Goal: Task Accomplishment & Management: Complete application form

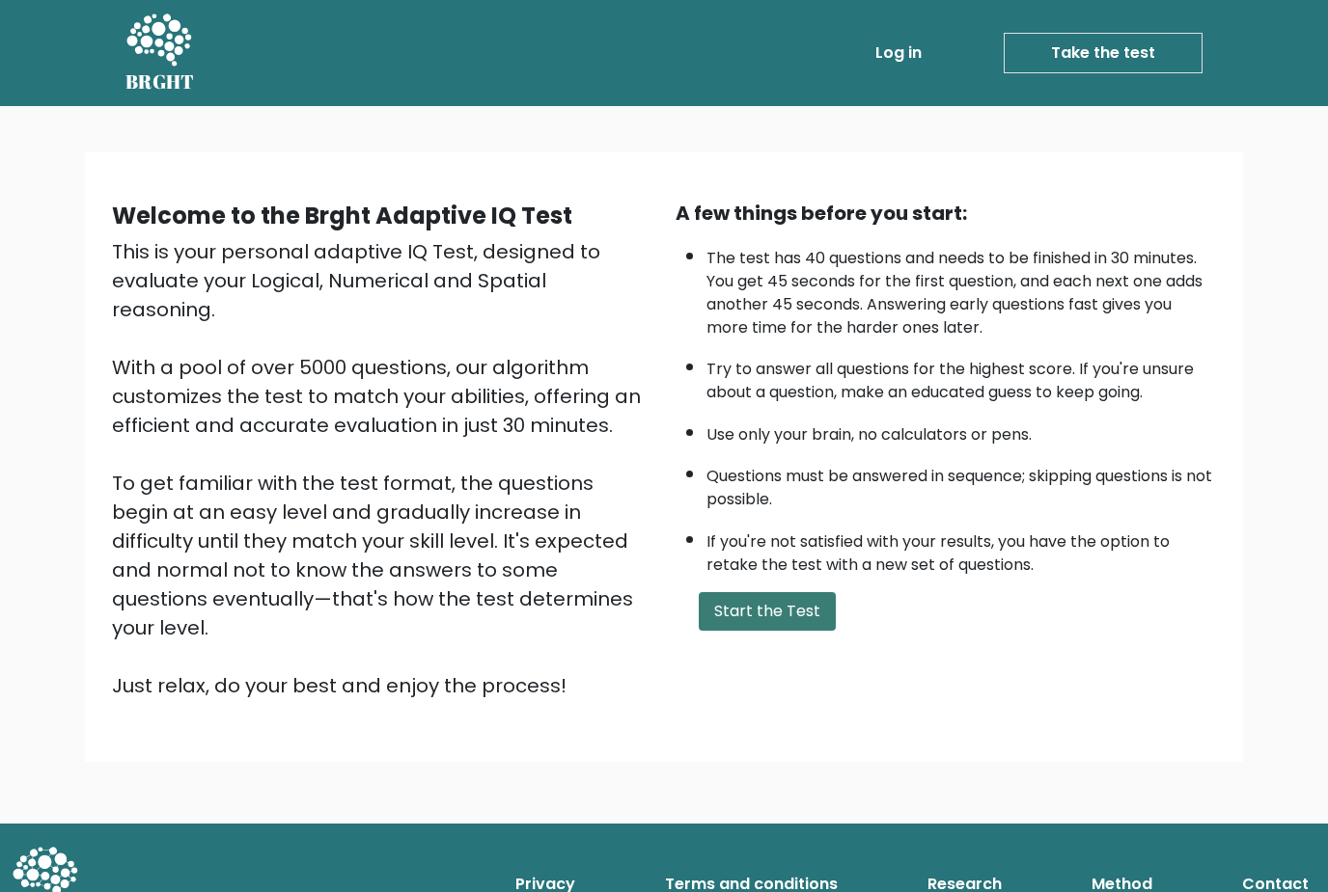
click at [762, 631] on button "Start the Test" at bounding box center [767, 611] width 137 height 39
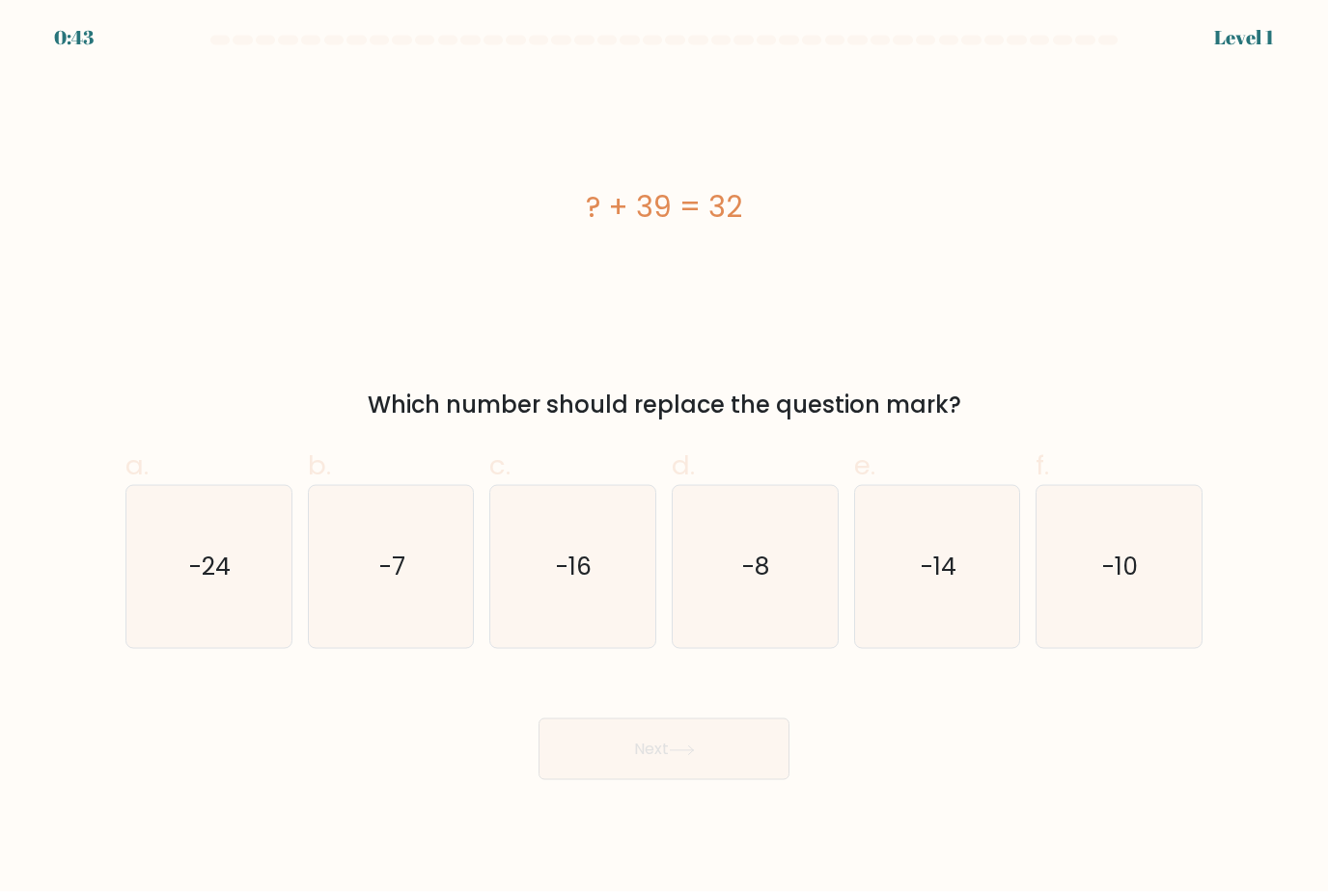
scroll to position [44, 0]
click at [394, 563] on icon "-7" at bounding box center [391, 567] width 163 height 163
click at [664, 459] on input "b. -7" at bounding box center [664, 453] width 1 height 13
radio input "true"
click at [608, 746] on button "Next" at bounding box center [663, 750] width 251 height 62
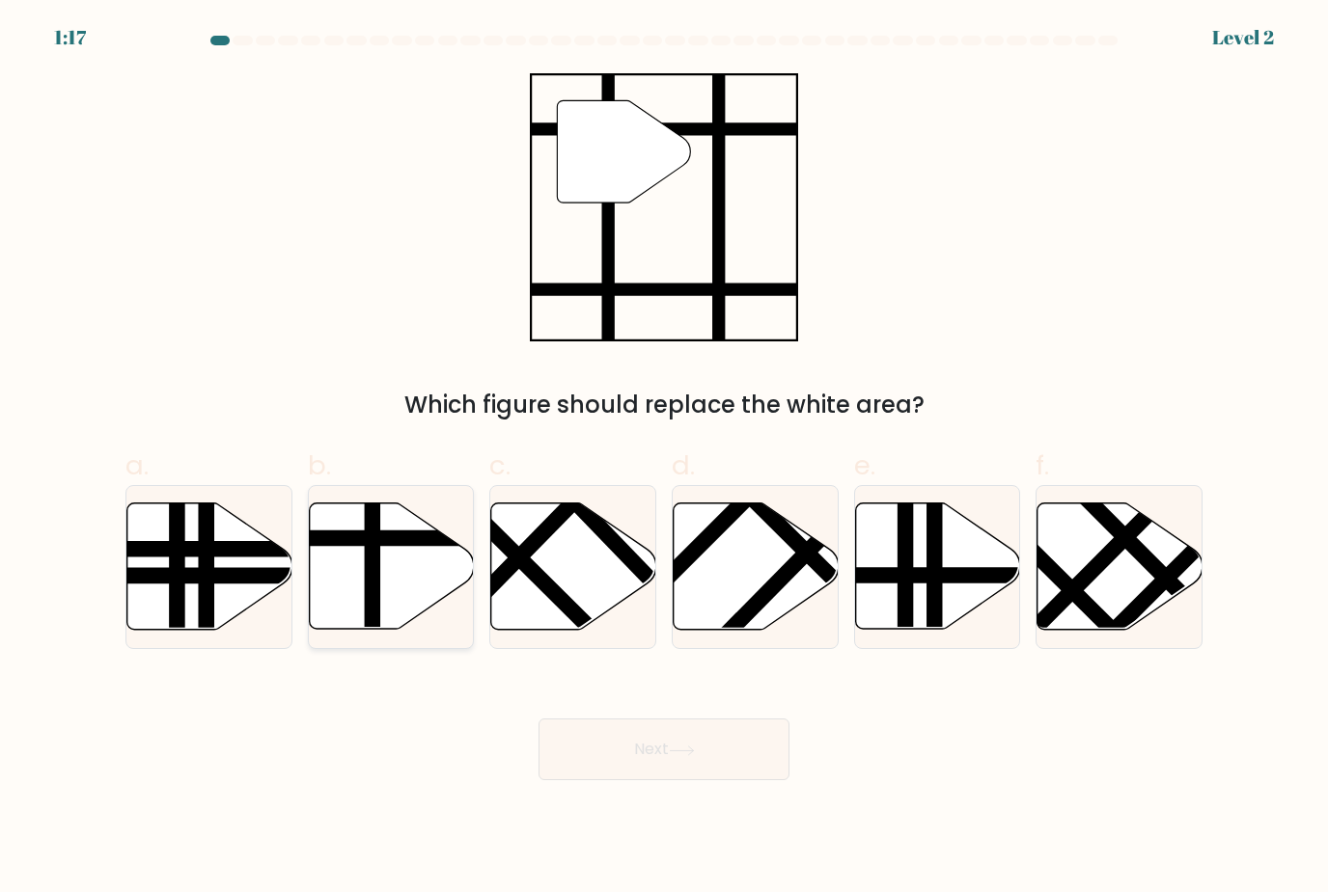
click at [430, 584] on icon at bounding box center [391, 567] width 165 height 128
click at [664, 459] on input "b." at bounding box center [664, 453] width 1 height 13
radio input "true"
click at [664, 731] on button "Next" at bounding box center [663, 750] width 251 height 62
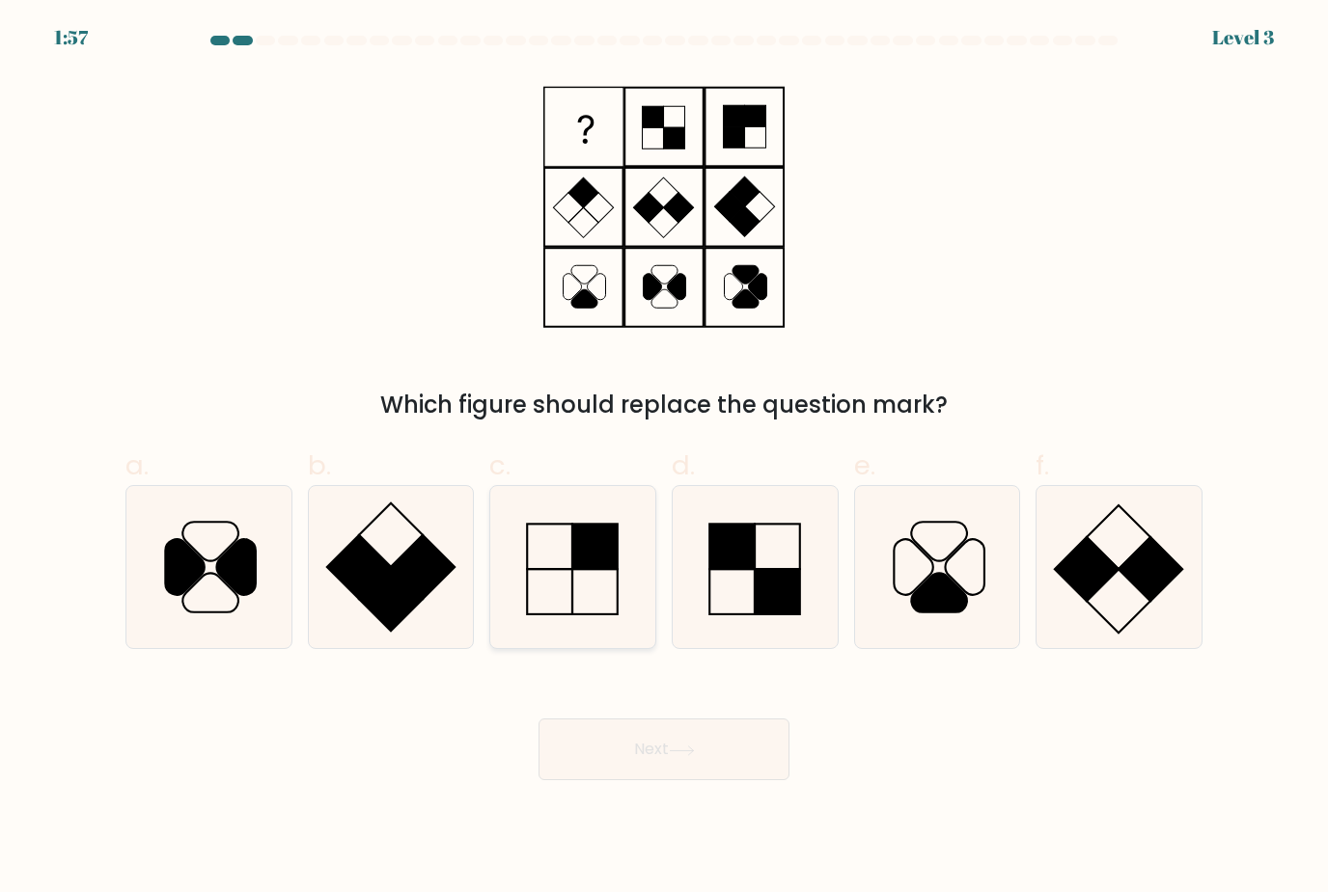
click at [606, 539] on rect at bounding box center [595, 546] width 45 height 45
click at [664, 459] on input "c." at bounding box center [664, 453] width 1 height 13
radio input "true"
click at [656, 721] on button "Next" at bounding box center [663, 750] width 251 height 62
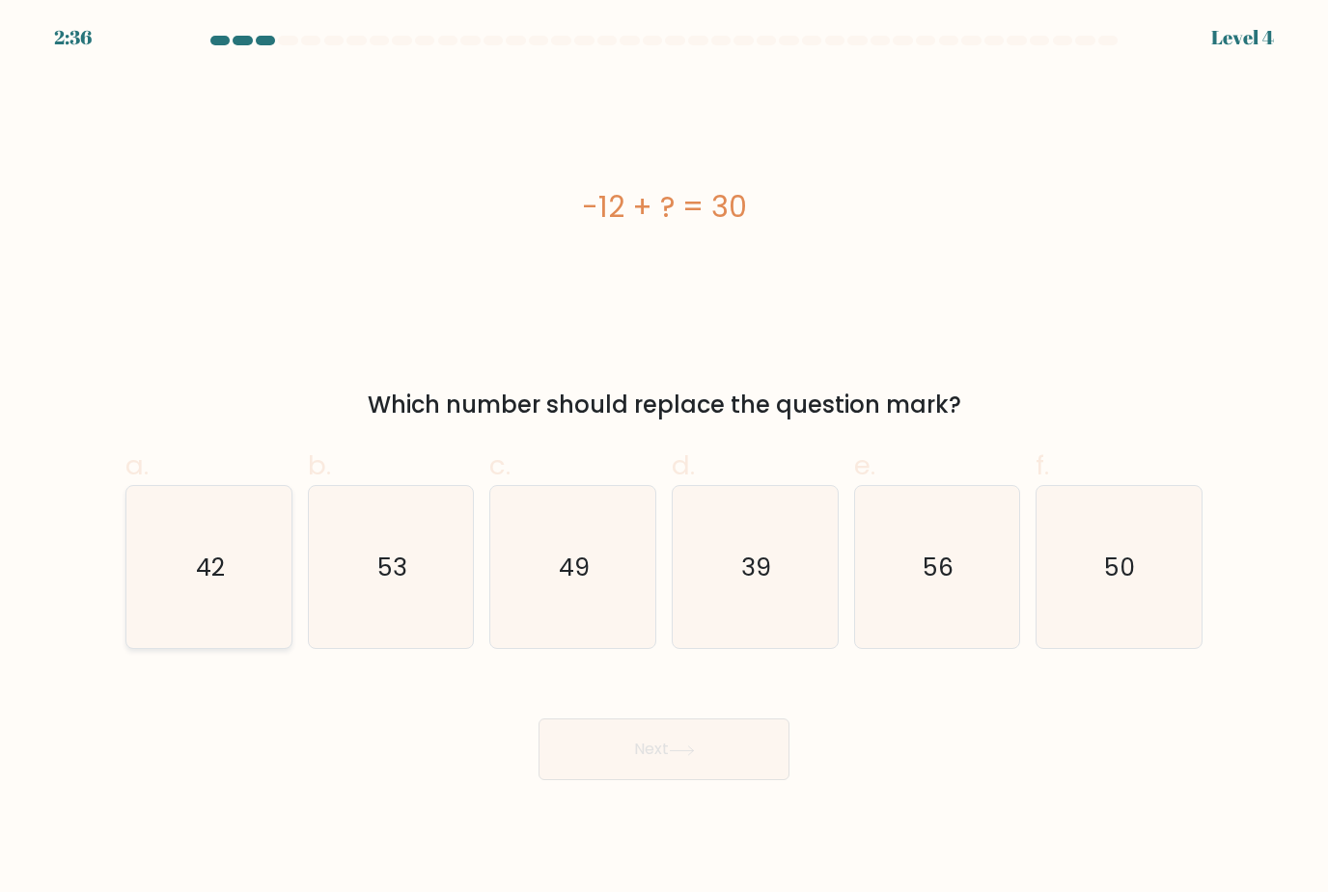
click at [221, 568] on icon "42" at bounding box center [208, 567] width 163 height 163
click at [664, 459] on input "a. 42" at bounding box center [664, 453] width 1 height 13
radio input "true"
click at [630, 719] on button "Next" at bounding box center [663, 750] width 251 height 62
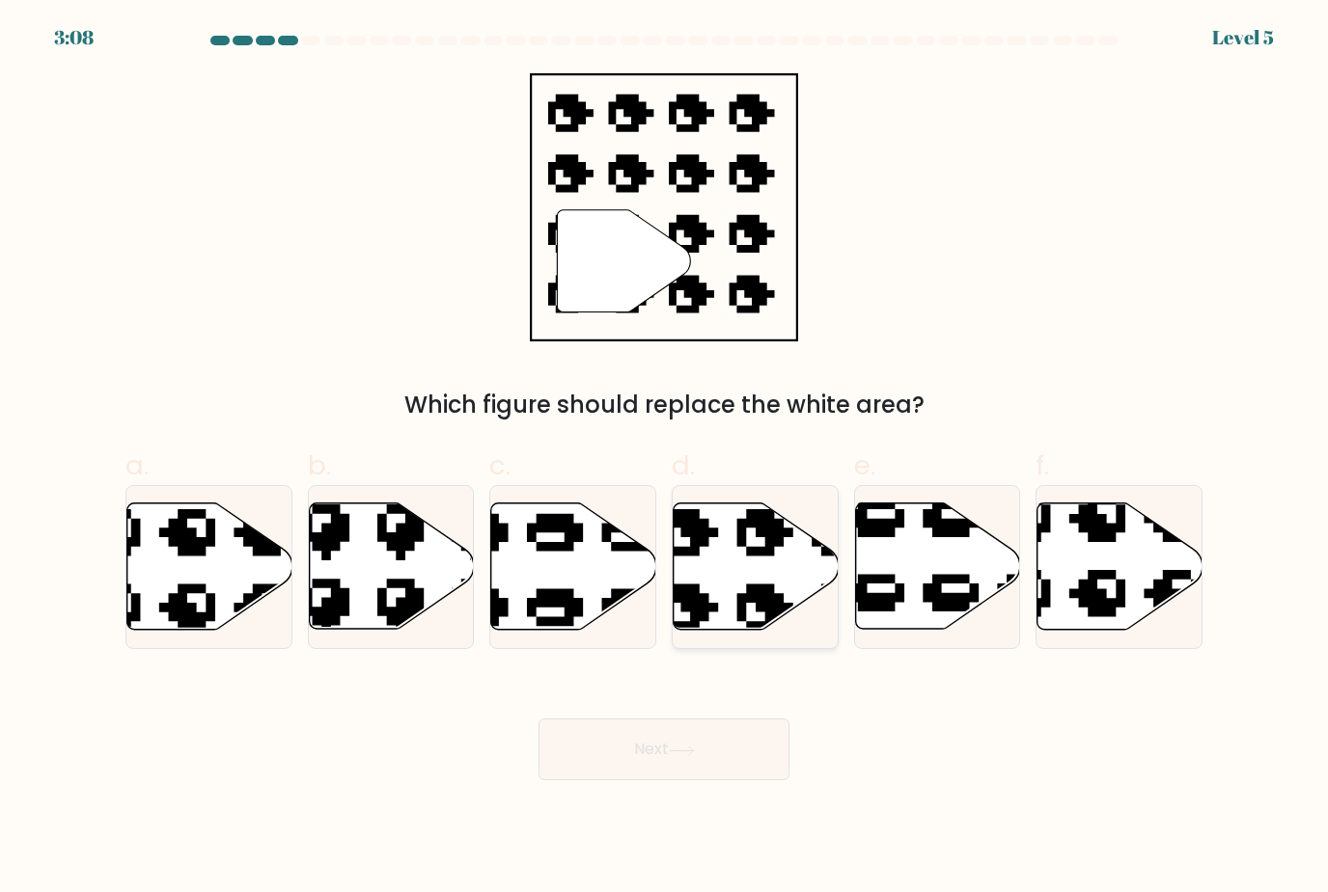
click at [749, 528] on icon at bounding box center [802, 496] width 280 height 271
click at [665, 459] on input "d." at bounding box center [664, 453] width 1 height 13
radio input "true"
click at [644, 737] on button "Next" at bounding box center [663, 750] width 251 height 62
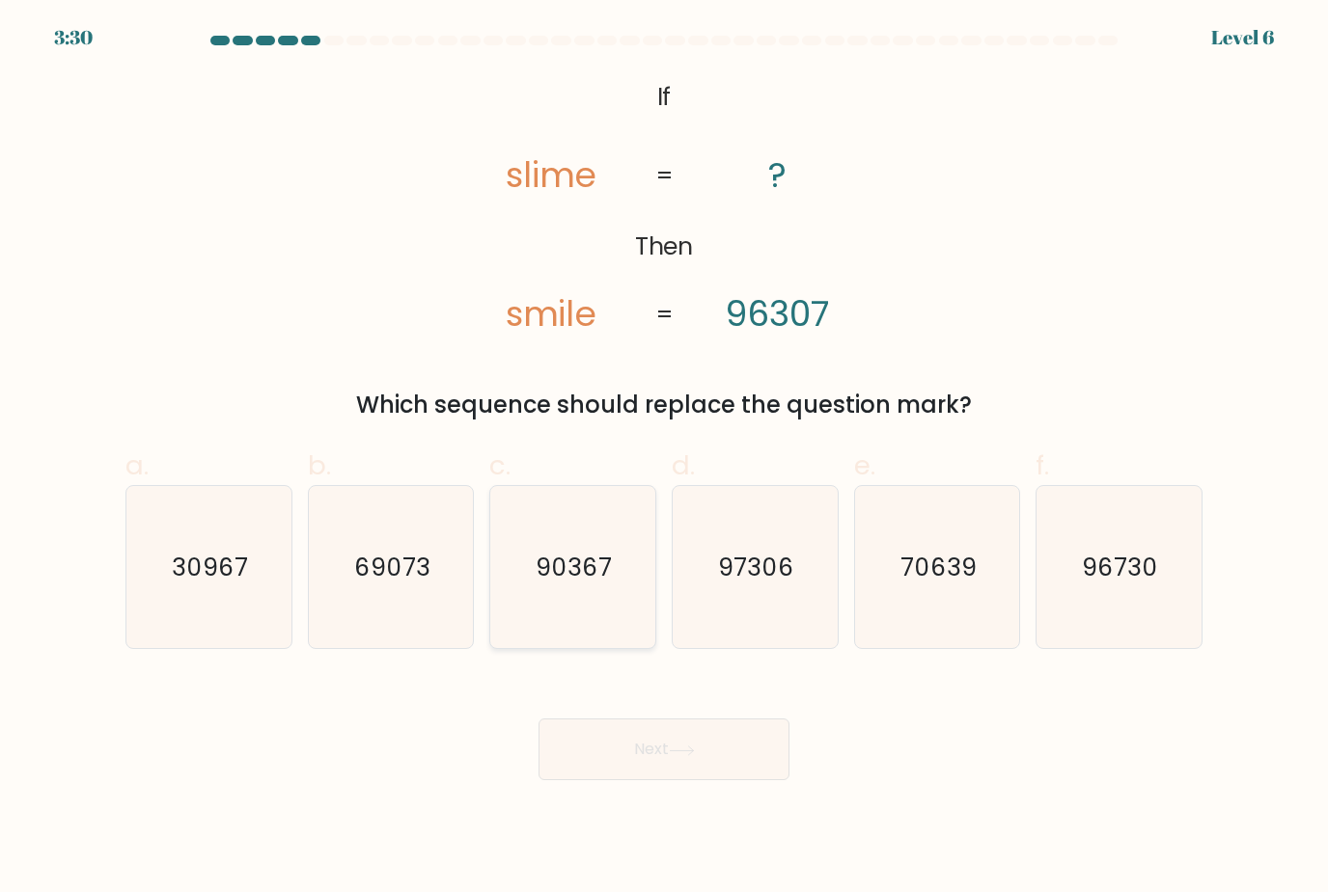
click at [580, 555] on text "90367" at bounding box center [574, 568] width 76 height 34
click at [664, 459] on input "c. 90367" at bounding box center [664, 453] width 1 height 13
radio input "true"
click at [661, 753] on button "Next" at bounding box center [663, 750] width 251 height 62
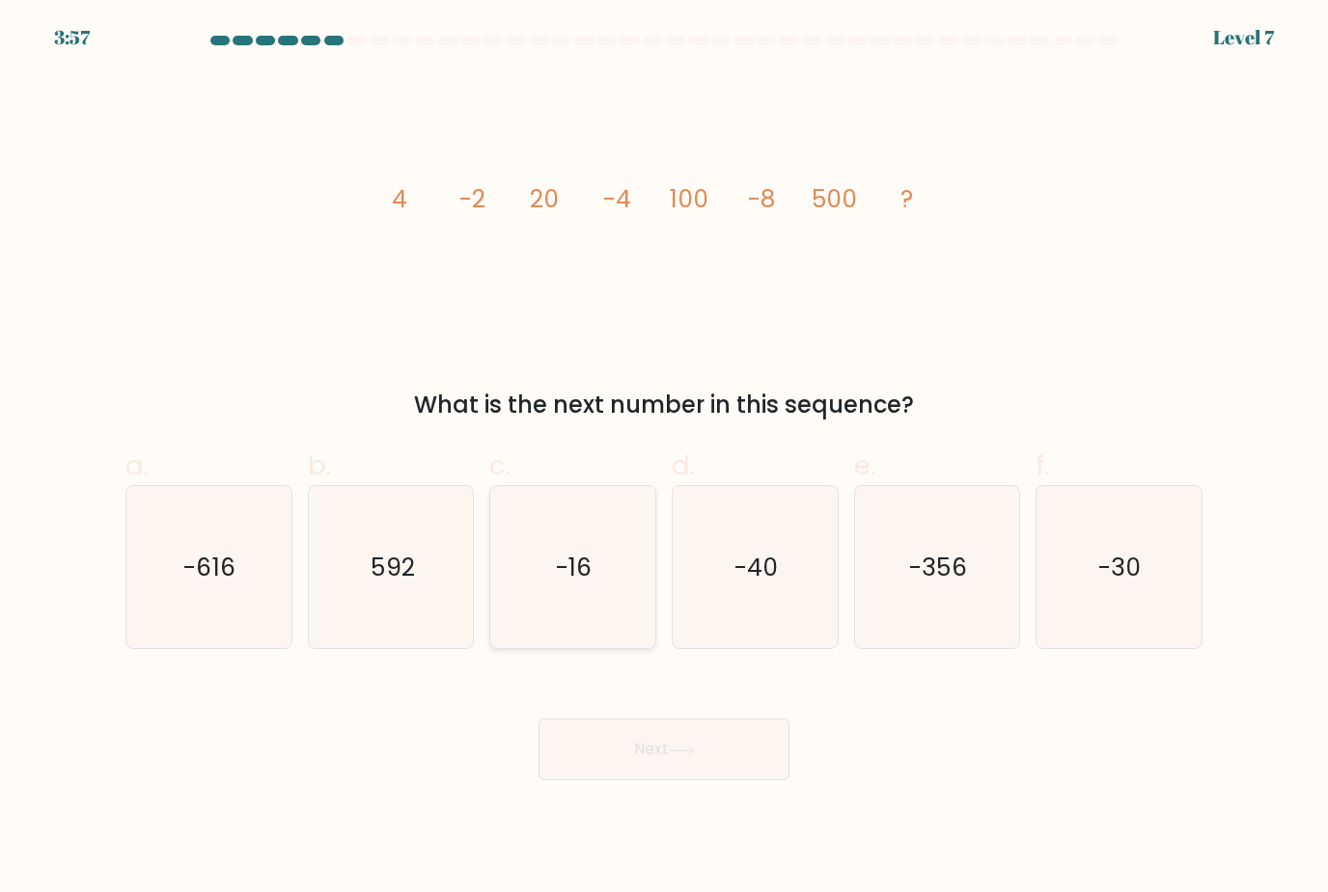
click at [544, 561] on icon "-16" at bounding box center [572, 567] width 163 height 163
click at [664, 459] on input "c. -16" at bounding box center [664, 453] width 1 height 13
radio input "true"
click at [644, 770] on body "3:56 Level 7" at bounding box center [664, 446] width 1328 height 892
click at [636, 748] on button "Next" at bounding box center [663, 750] width 251 height 62
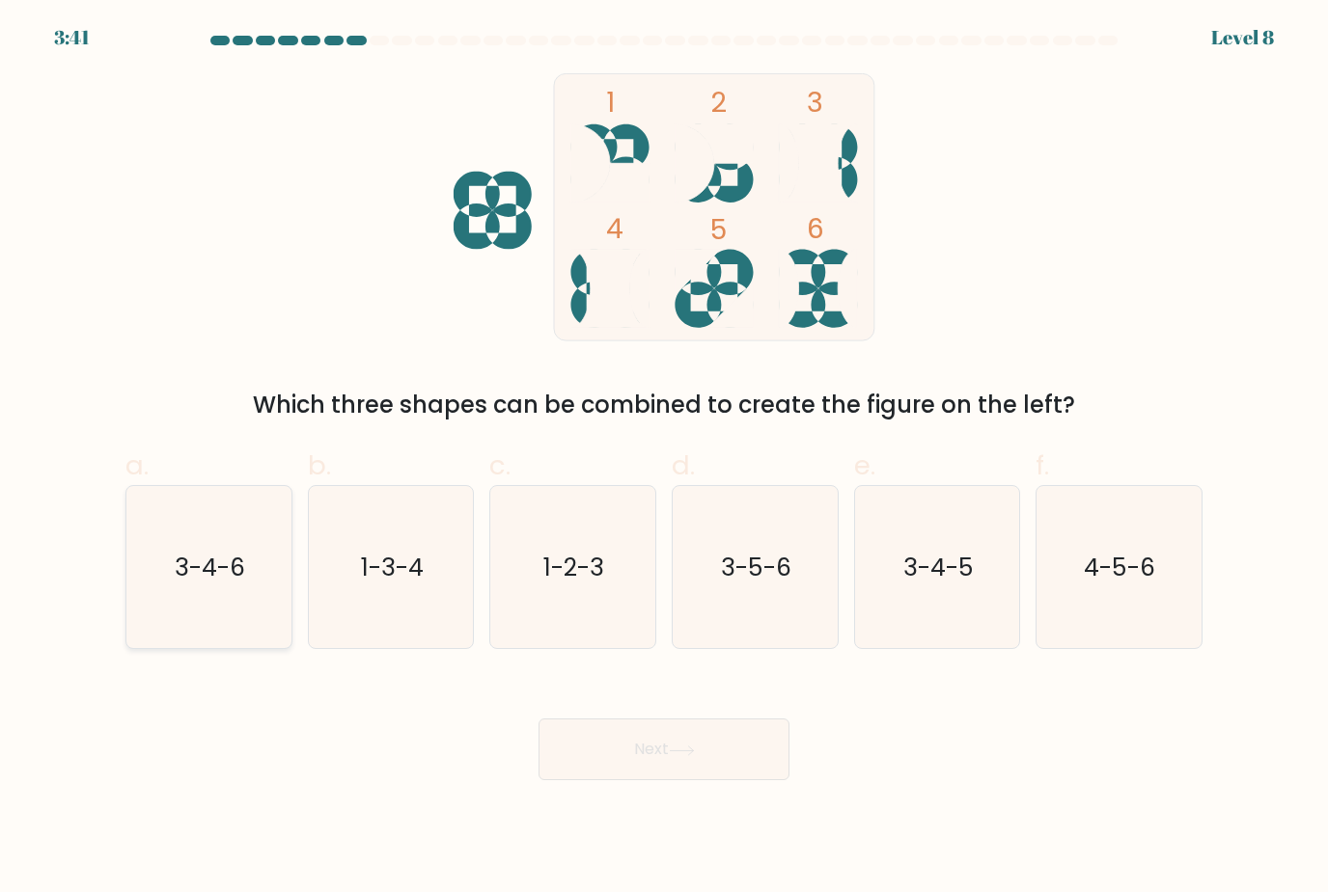
click at [227, 556] on text "3-4-6" at bounding box center [210, 568] width 71 height 34
click at [664, 459] on input "a. 3-4-6" at bounding box center [664, 453] width 1 height 13
radio input "true"
click at [649, 734] on button "Next" at bounding box center [663, 750] width 251 height 62
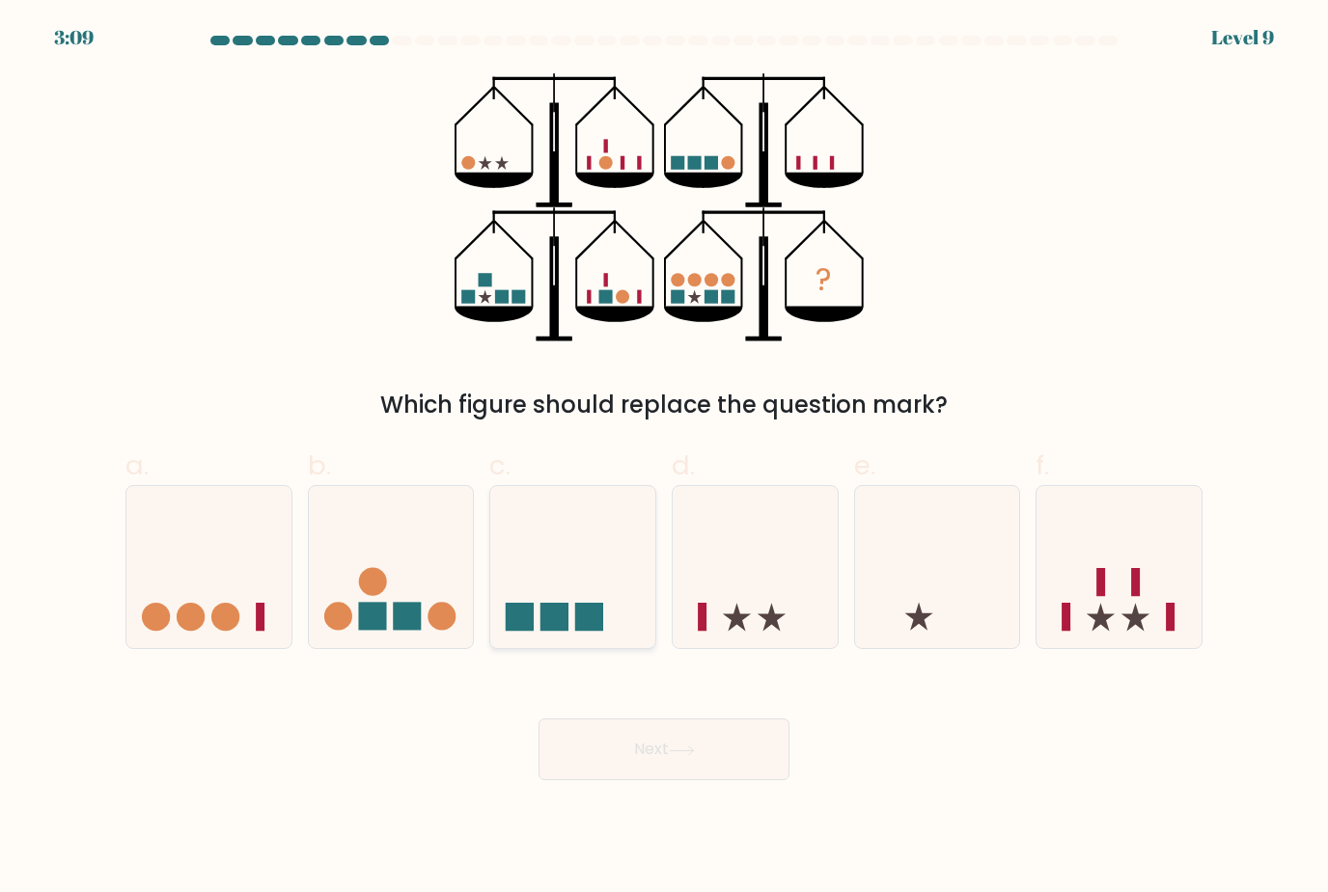
click at [566, 603] on rect at bounding box center [554, 617] width 28 height 28
click at [664, 459] on input "c." at bounding box center [664, 453] width 1 height 13
radio input "true"
click at [1117, 505] on icon at bounding box center [1118, 567] width 165 height 136
click at [665, 459] on input "f." at bounding box center [664, 453] width 1 height 13
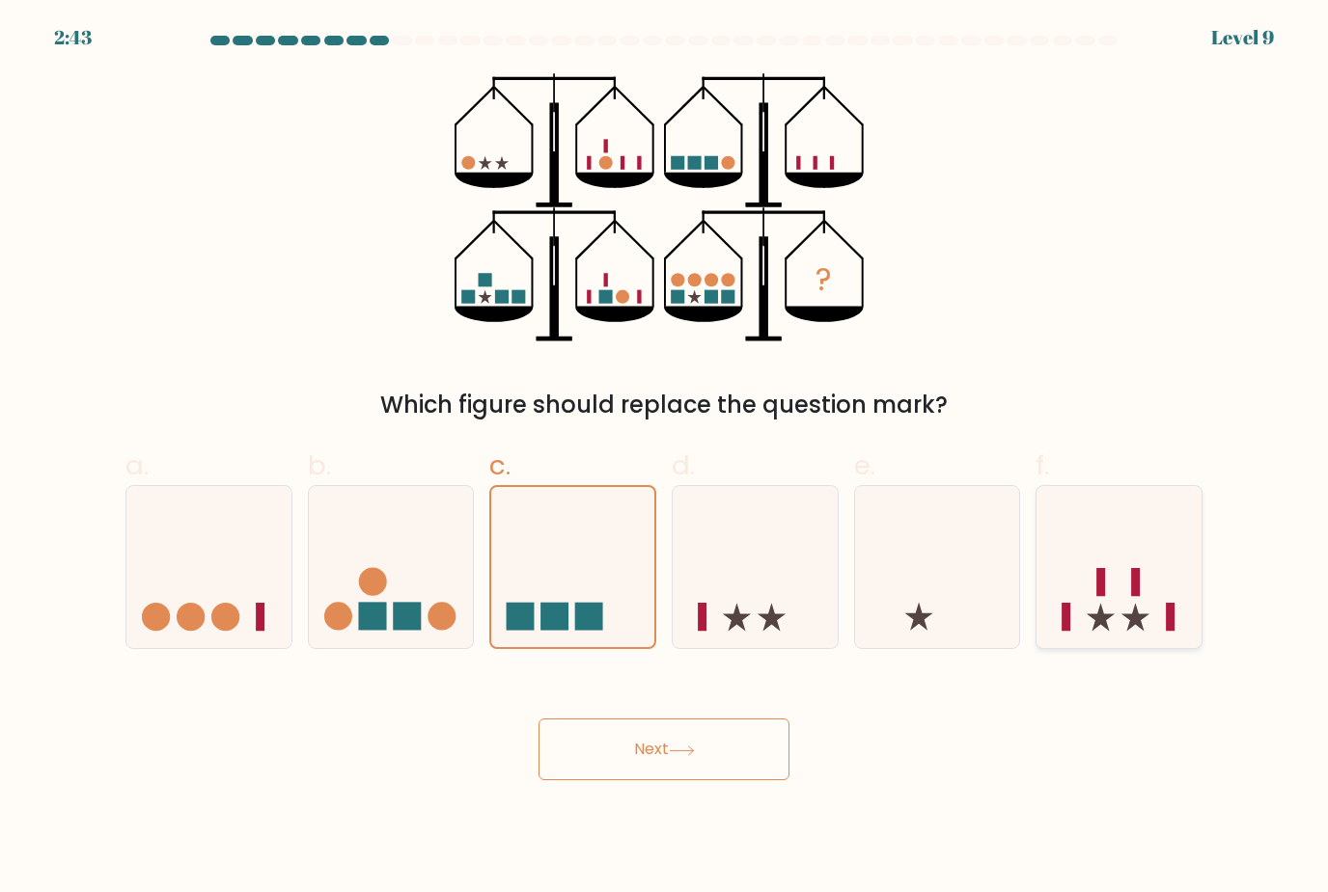
radio input "true"
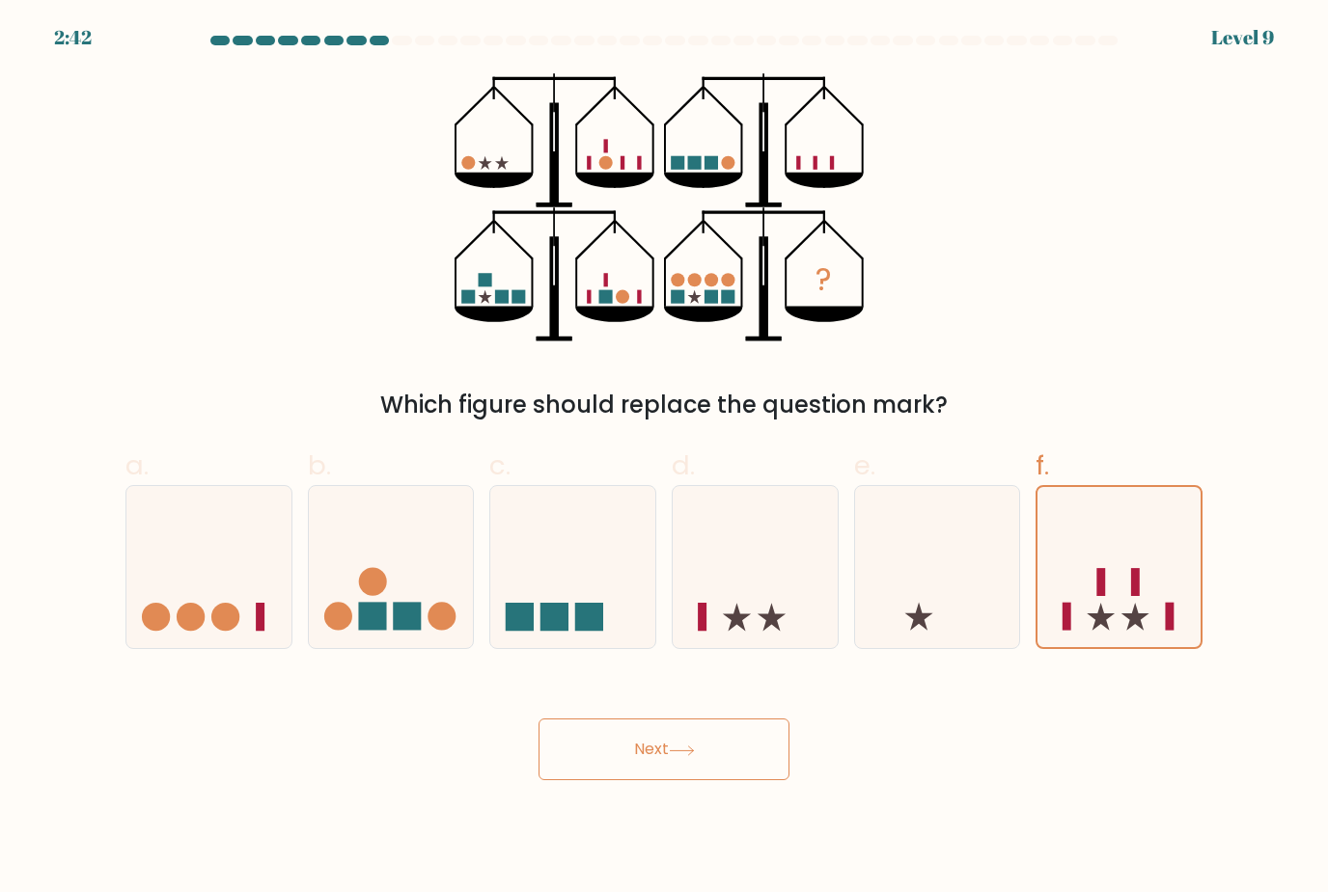
click at [636, 755] on button "Next" at bounding box center [663, 750] width 251 height 62
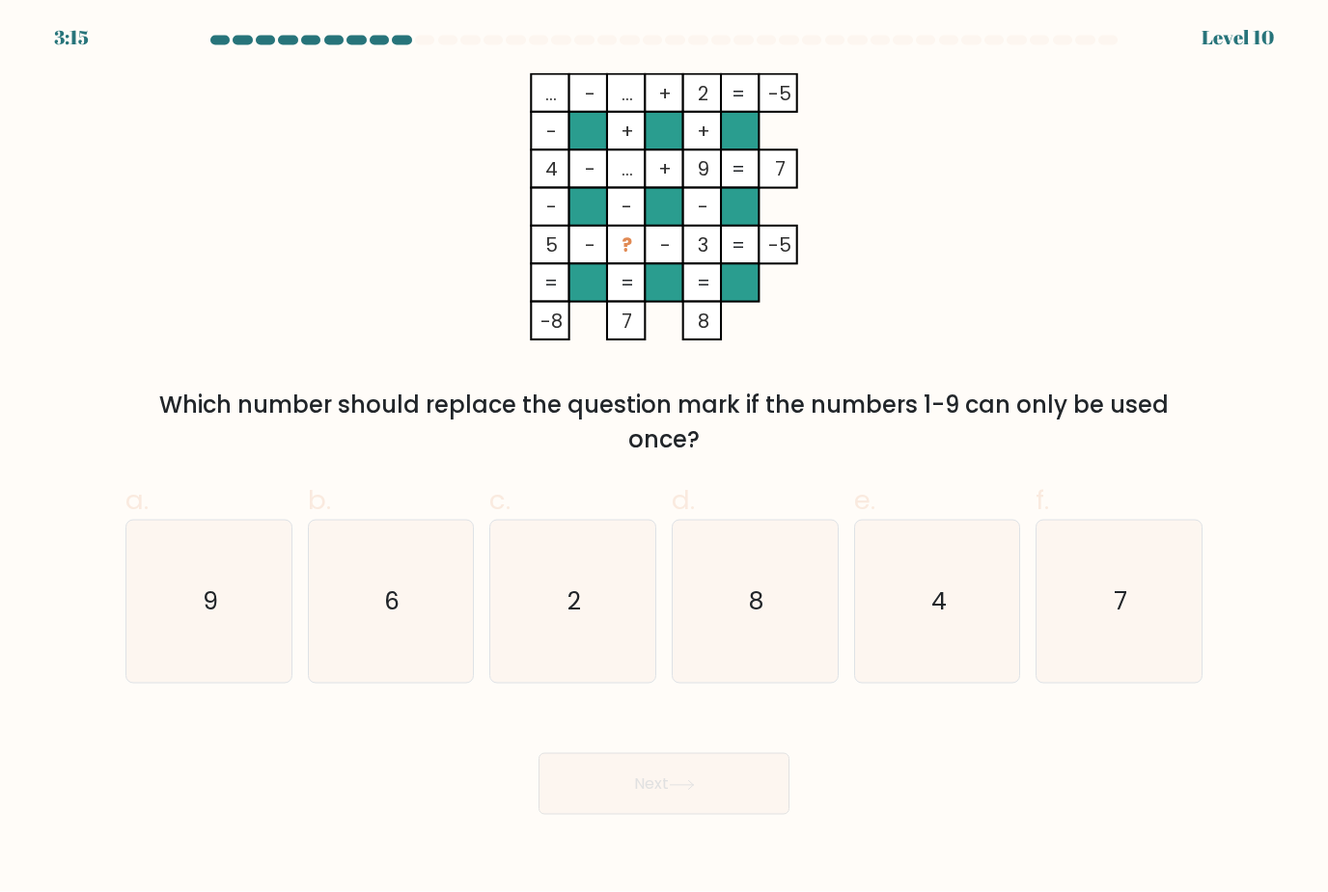
scroll to position [14, 0]
click at [1120, 590] on text "7" at bounding box center [1120, 603] width 14 height 34
click at [665, 459] on input "f. 7" at bounding box center [664, 453] width 1 height 13
radio input "true"
click at [691, 809] on button "Next" at bounding box center [663, 785] width 251 height 62
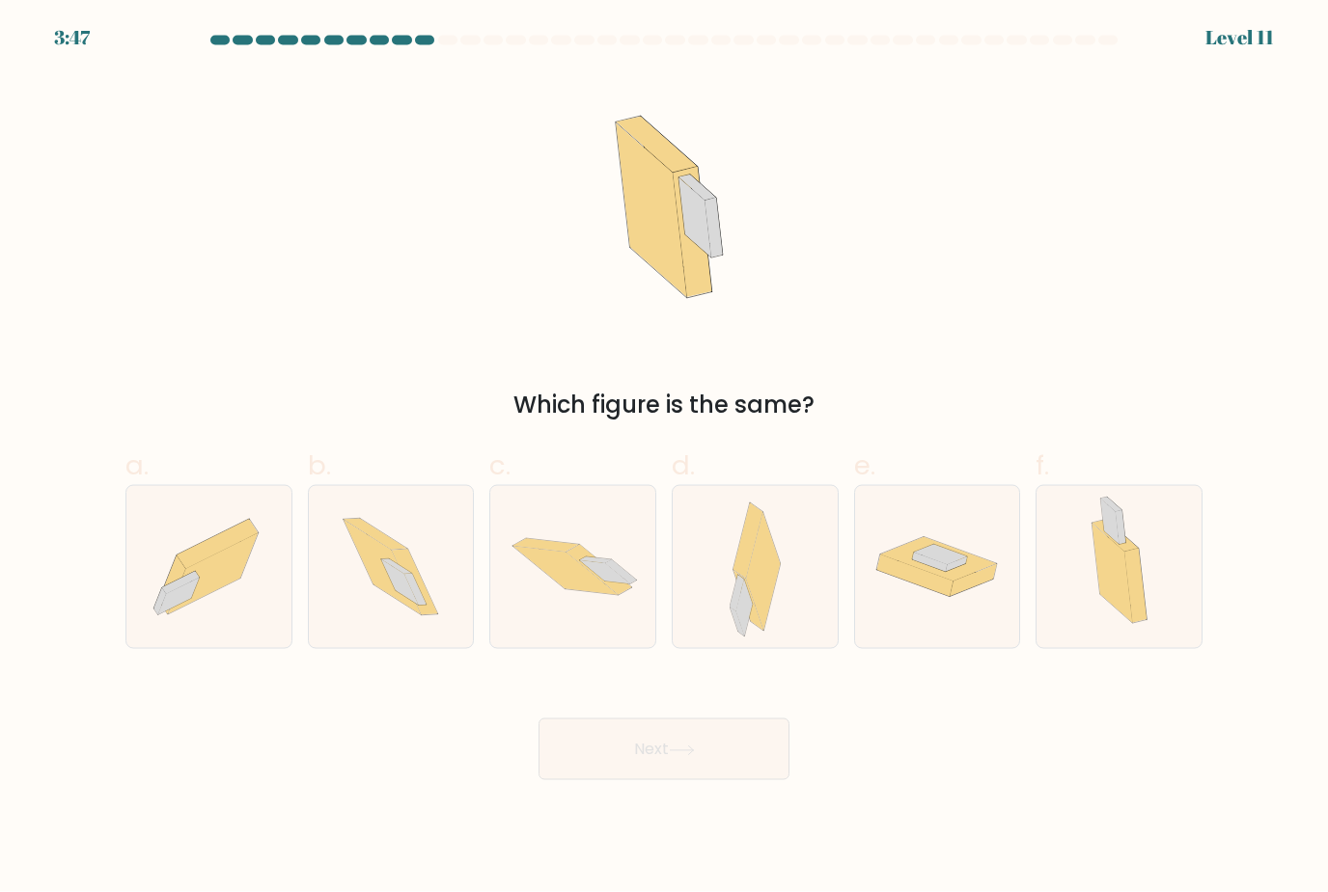
scroll to position [35, 0]
click at [1105, 575] on icon at bounding box center [1111, 573] width 41 height 99
click at [665, 459] on input "f." at bounding box center [664, 453] width 1 height 13
radio input "true"
click at [746, 551] on icon at bounding box center [747, 542] width 30 height 76
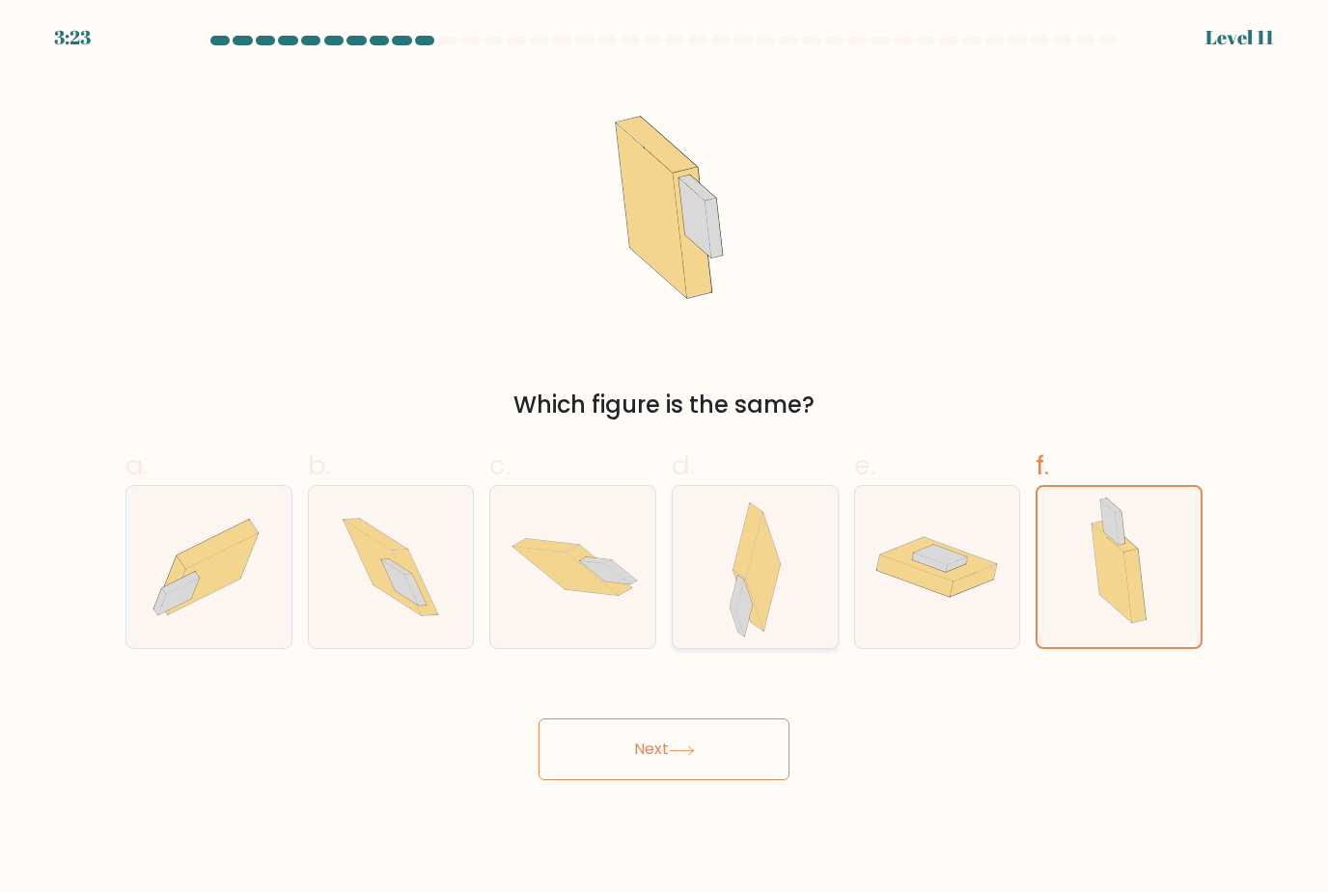
click at [665, 459] on input "d." at bounding box center [664, 453] width 1 height 13
radio input "true"
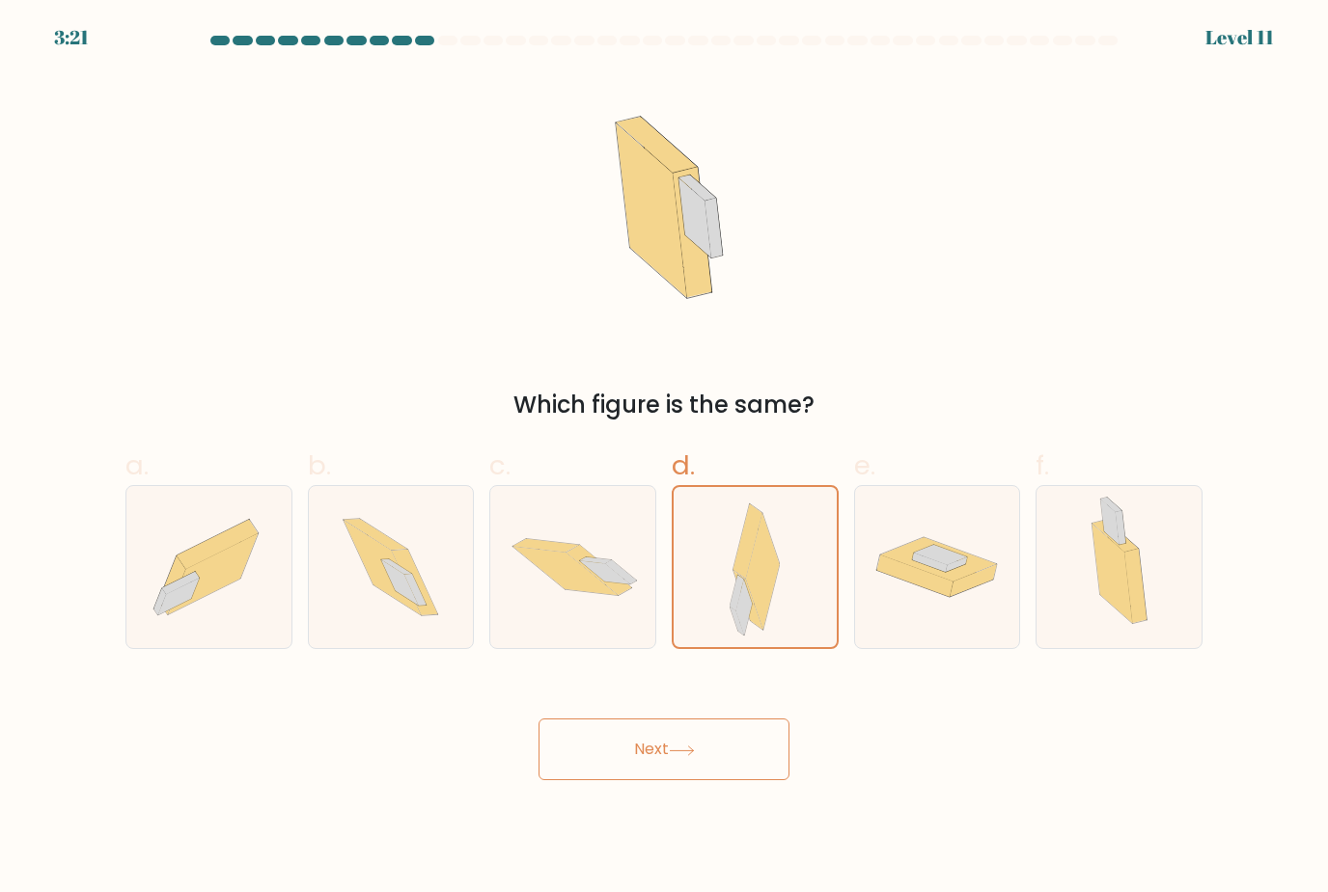
click at [644, 751] on button "Next" at bounding box center [663, 750] width 251 height 62
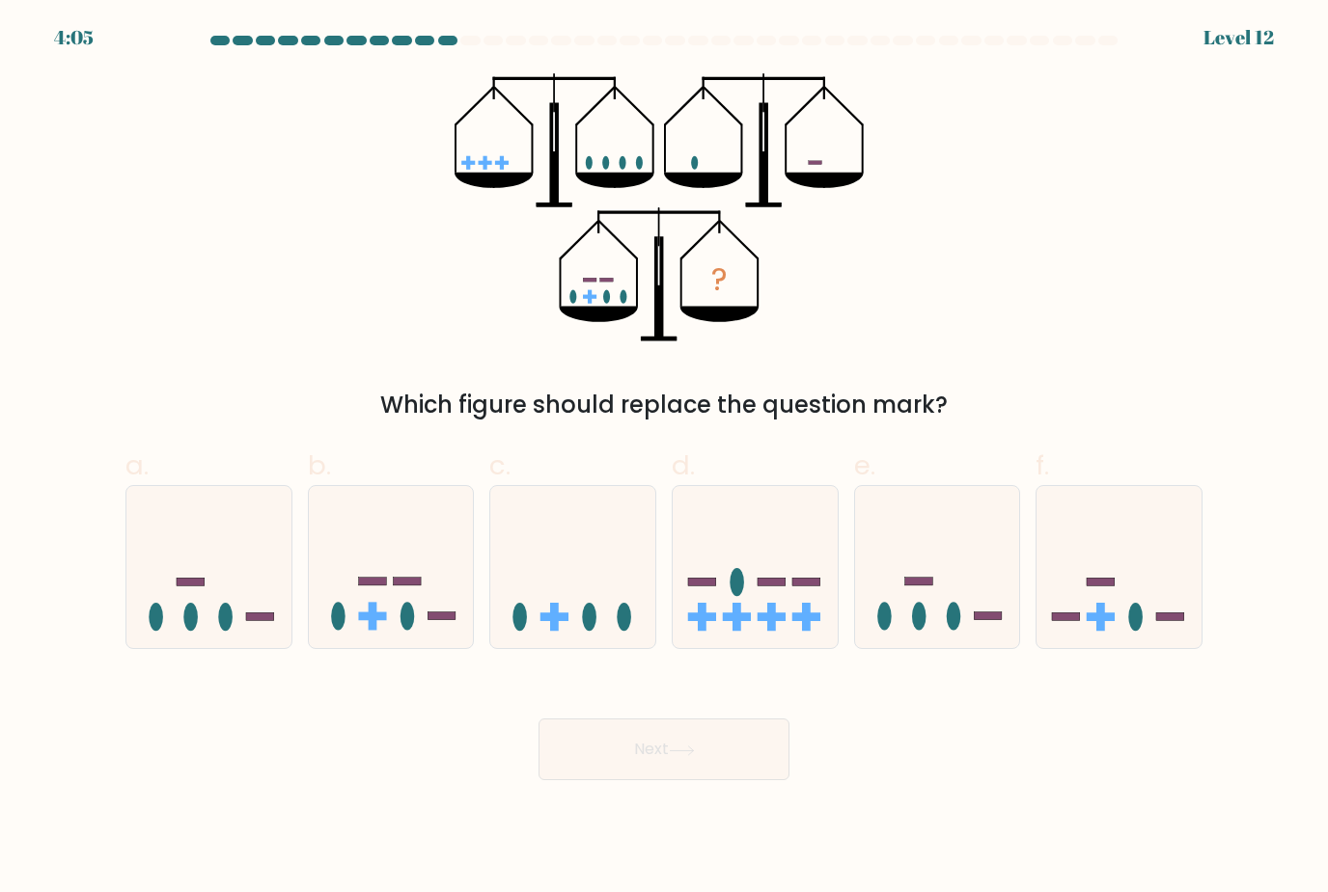
scroll to position [0, 0]
click at [399, 564] on icon at bounding box center [391, 567] width 165 height 136
click at [664, 459] on input "b." at bounding box center [664, 453] width 1 height 13
radio input "true"
click at [626, 775] on button "Next" at bounding box center [663, 750] width 251 height 62
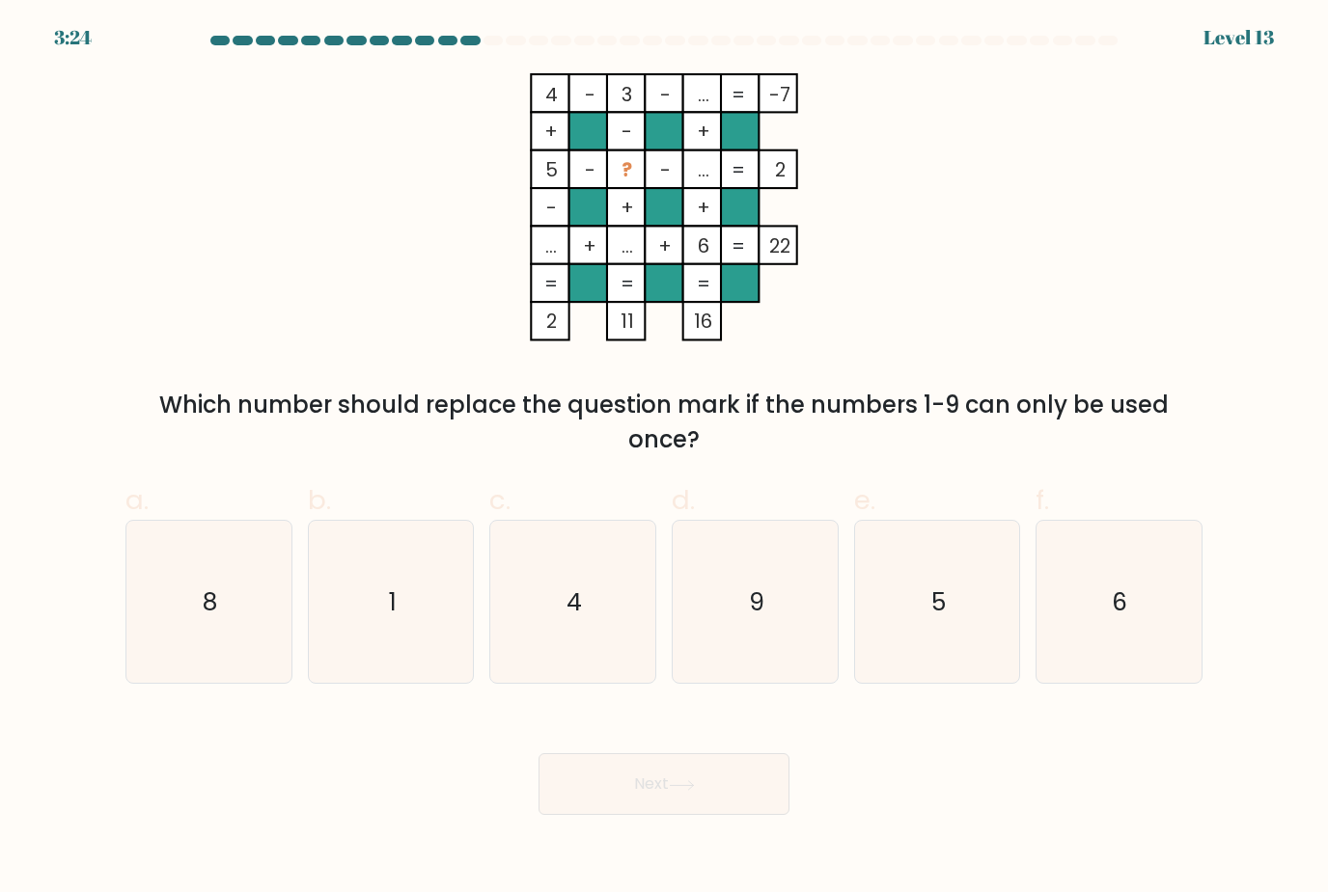
click at [739, 150] on rect at bounding box center [740, 131] width 38 height 38
click at [395, 585] on icon "1" at bounding box center [391, 602] width 163 height 163
click at [664, 459] on input "b. 1" at bounding box center [664, 453] width 1 height 13
radio input "true"
click at [674, 796] on button "Next" at bounding box center [663, 785] width 251 height 62
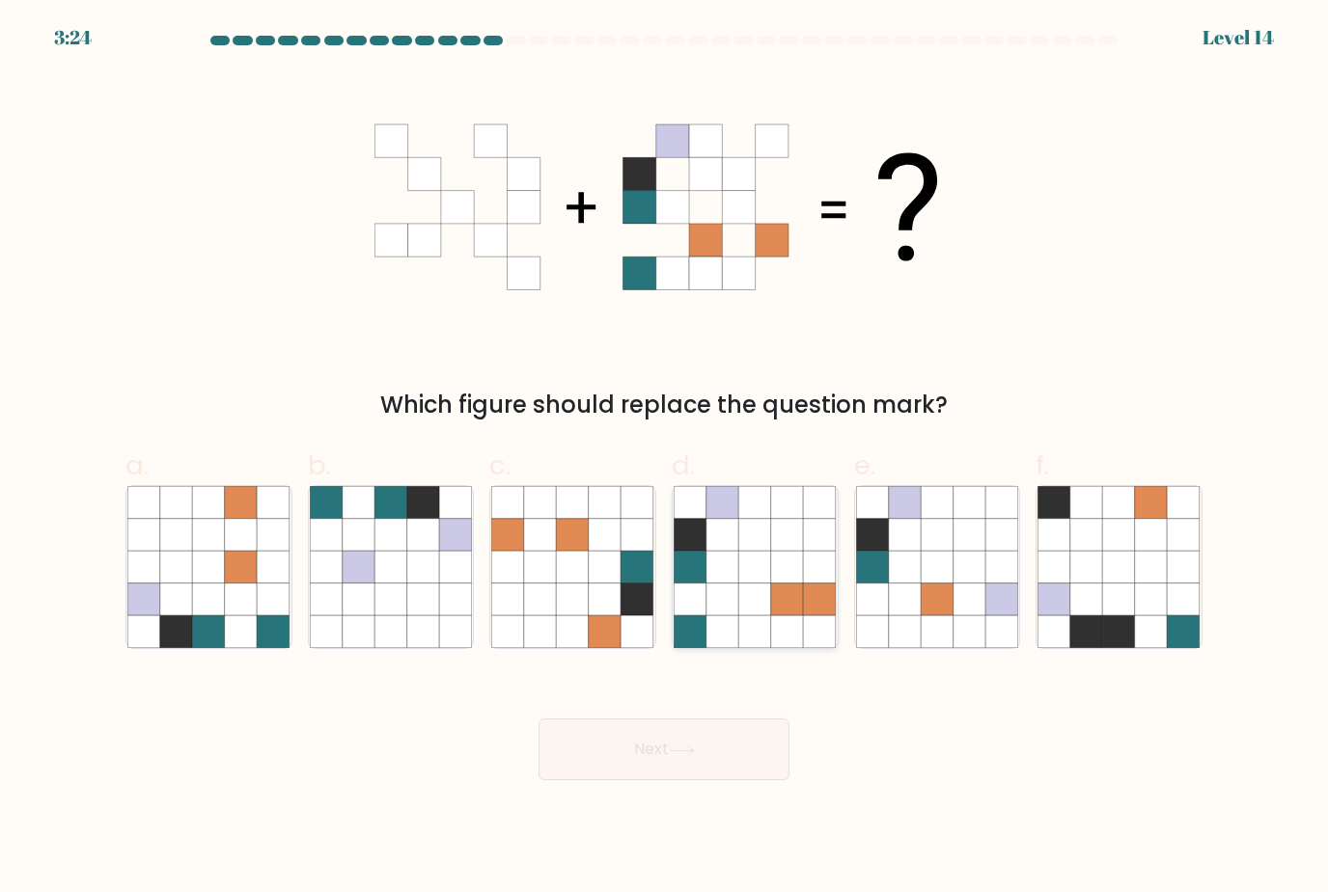
click at [782, 584] on icon at bounding box center [787, 567] width 33 height 33
click at [665, 459] on input "d." at bounding box center [664, 453] width 1 height 13
radio input "true"
click at [615, 767] on button "Next" at bounding box center [663, 750] width 251 height 62
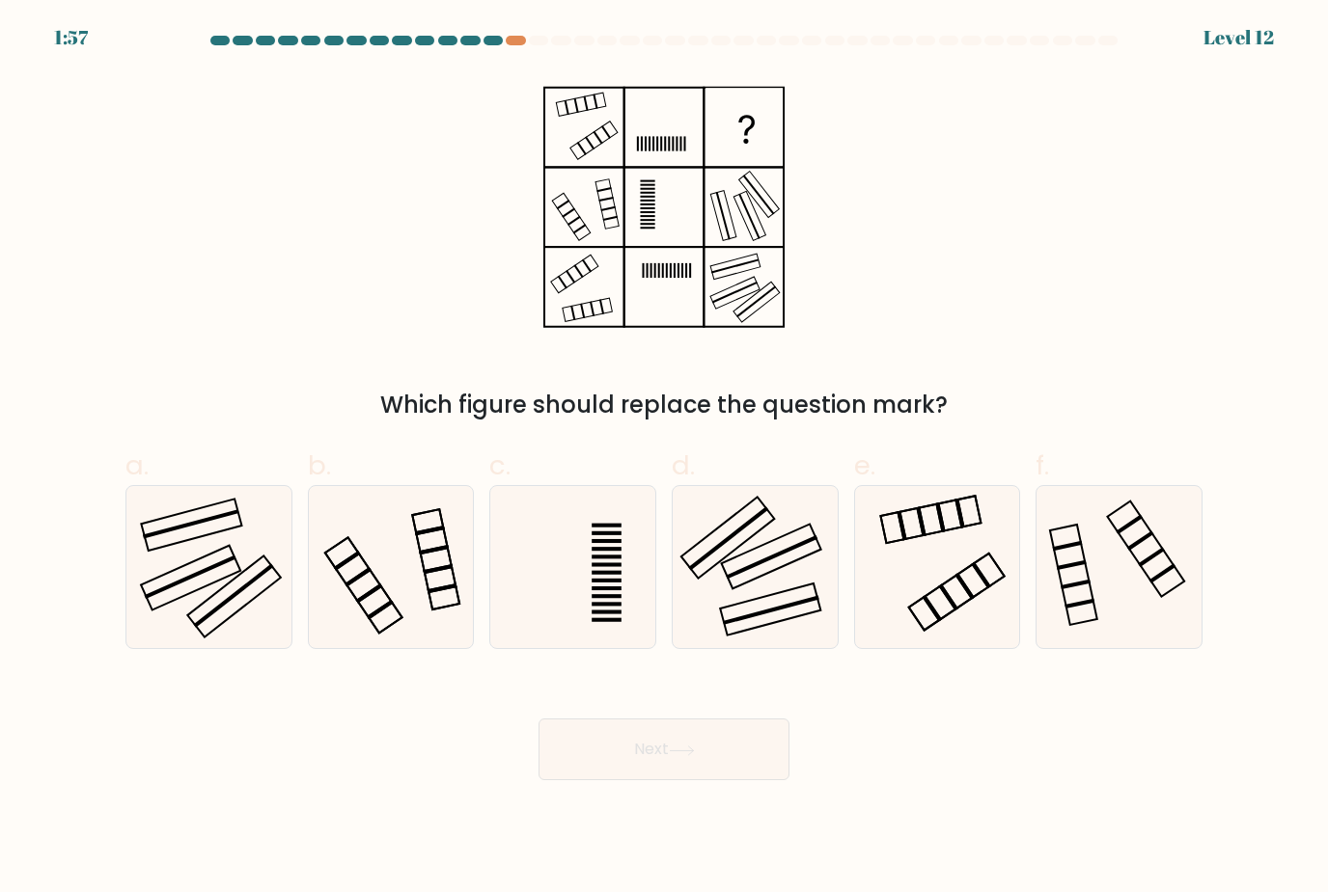
click at [1253, 59] on form at bounding box center [664, 408] width 1328 height 745
click at [1249, 39] on form at bounding box center [664, 408] width 1328 height 745
click at [1229, 57] on form at bounding box center [664, 408] width 1328 height 745
click at [1017, 71] on form at bounding box center [664, 408] width 1328 height 745
click at [143, 60] on form at bounding box center [664, 408] width 1328 height 745
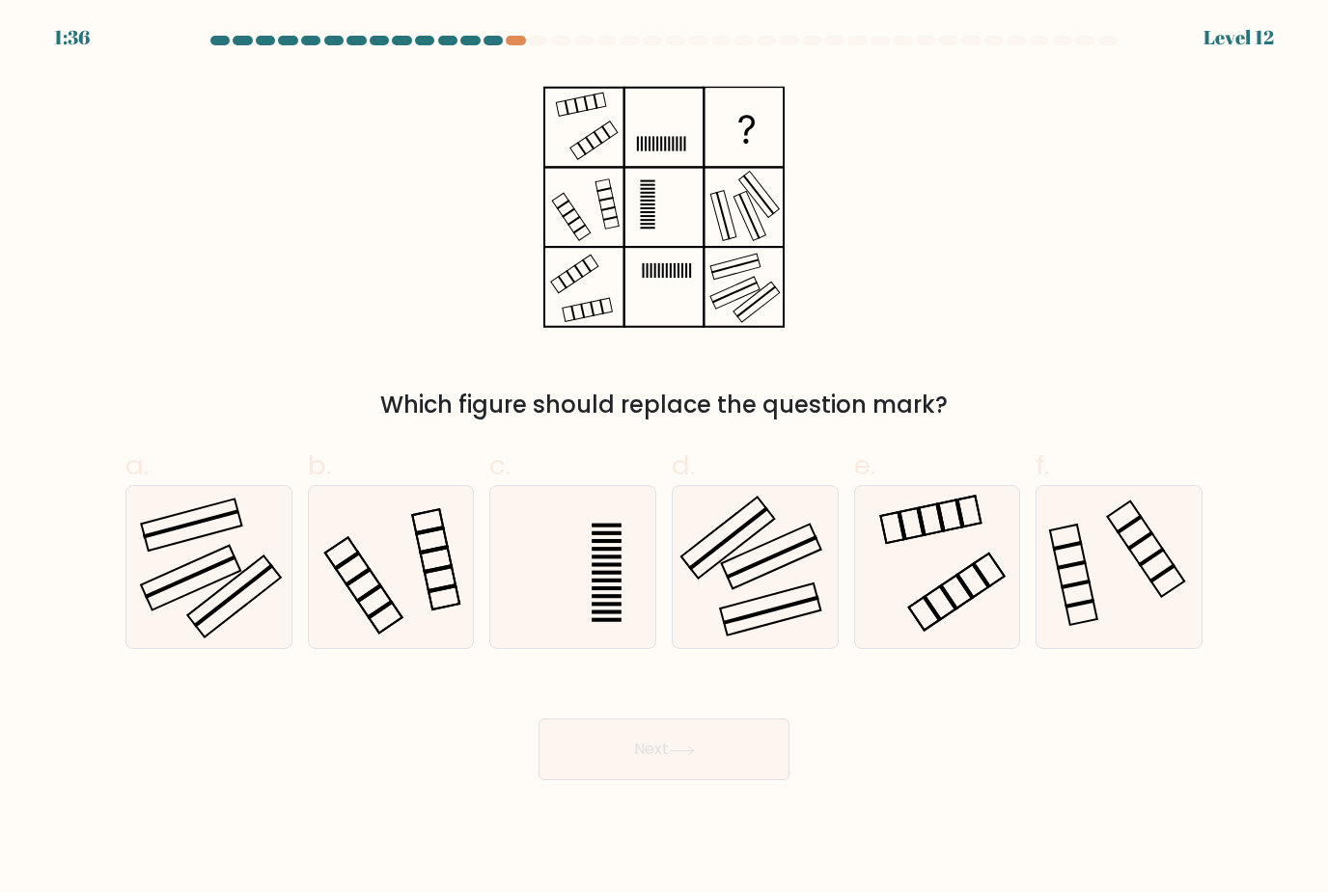
click at [551, 210] on icon at bounding box center [663, 207] width 241 height 268
